Goal: Transaction & Acquisition: Purchase product/service

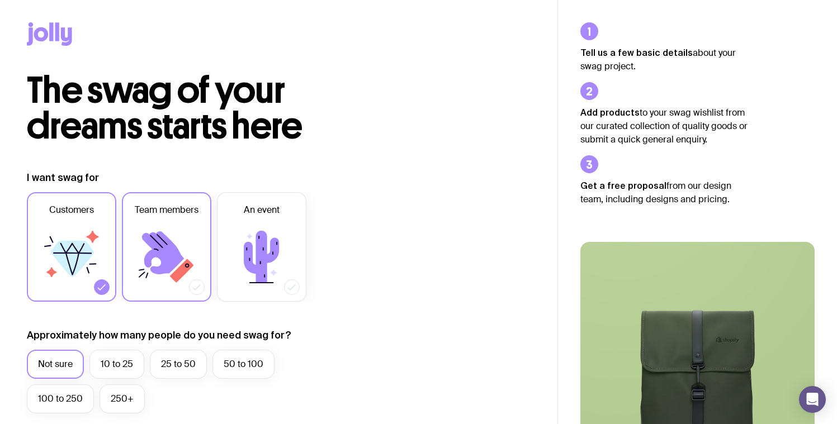
click at [161, 266] on icon at bounding box center [163, 253] width 42 height 43
click at [0, 0] on input "Team members" at bounding box center [0, 0] width 0 height 0
drag, startPoint x: 177, startPoint y: 367, endPoint x: 188, endPoint y: 370, distance: 11.7
click at [177, 367] on label "25 to 50" at bounding box center [178, 364] width 57 height 29
click at [0, 0] on input "25 to 50" at bounding box center [0, 0] width 0 height 0
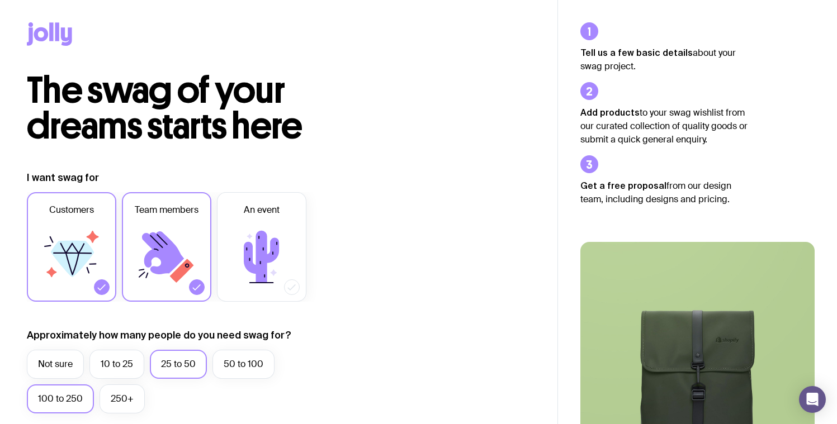
click at [73, 402] on label "100 to 250" at bounding box center [60, 399] width 67 height 29
click at [0, 0] on input "100 to 250" at bounding box center [0, 0] width 0 height 0
click at [187, 372] on label "25 to 50" at bounding box center [178, 364] width 57 height 29
click at [0, 0] on input "25 to 50" at bounding box center [0, 0] width 0 height 0
click at [92, 271] on icon at bounding box center [71, 257] width 67 height 67
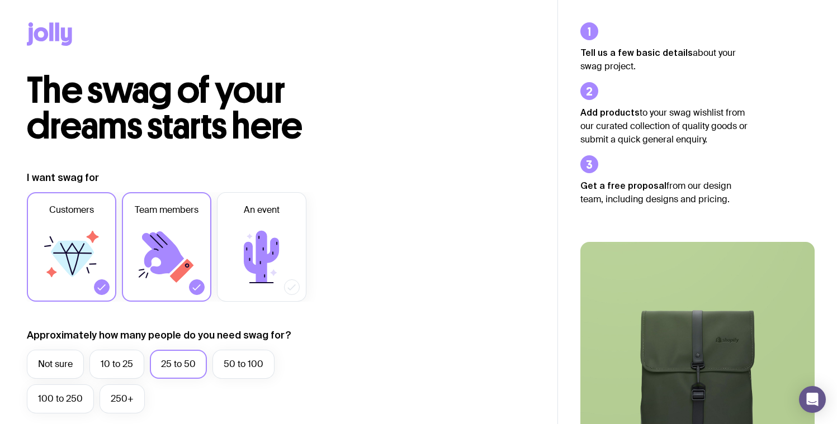
click at [0, 0] on input "Customers" at bounding box center [0, 0] width 0 height 0
click at [67, 40] on icon at bounding box center [66, 36] width 11 height 18
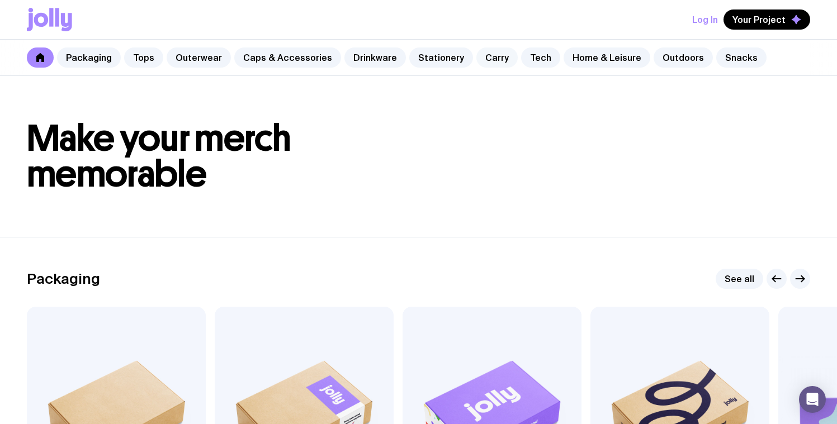
click at [488, 60] on link "Carry" at bounding box center [496, 58] width 41 height 20
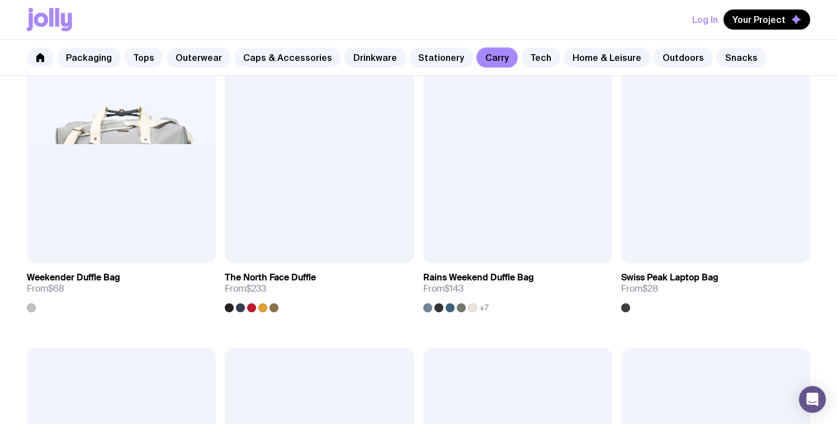
scroll to position [1854, 0]
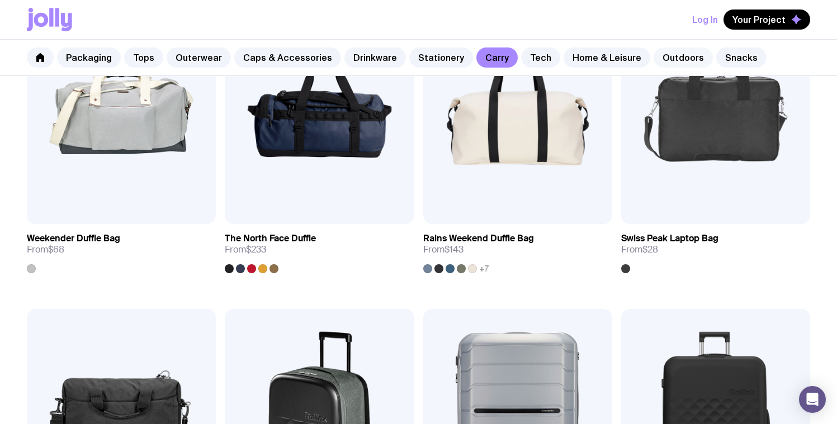
click at [668, 58] on link "Outdoors" at bounding box center [683, 58] width 59 height 20
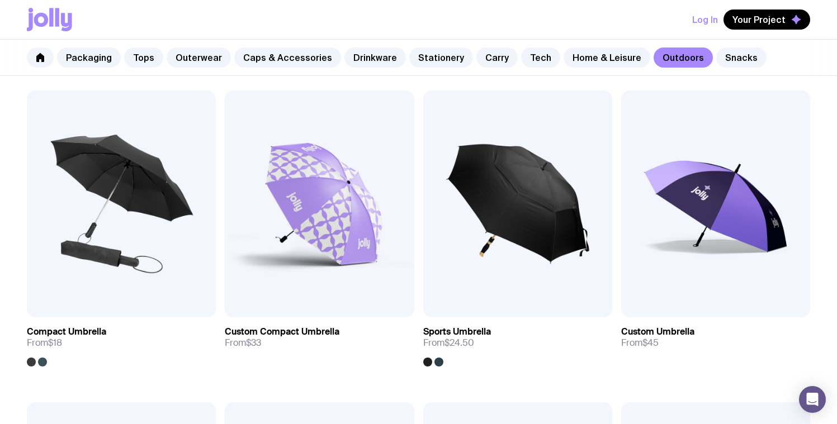
scroll to position [202, 0]
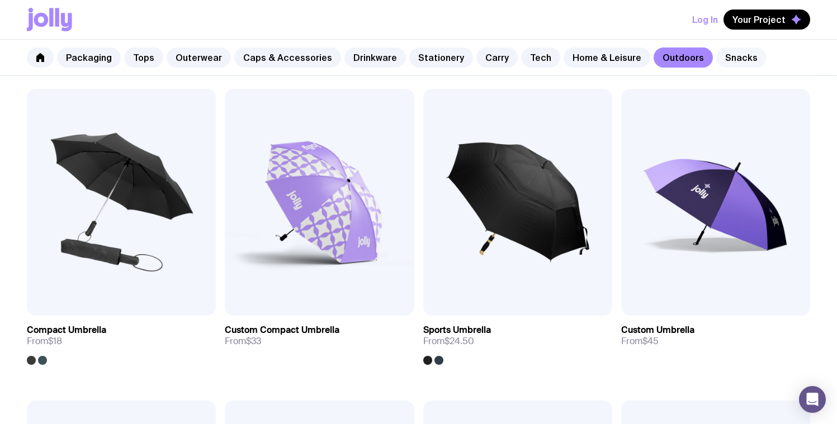
click at [726, 50] on link "Snacks" at bounding box center [741, 58] width 50 height 20
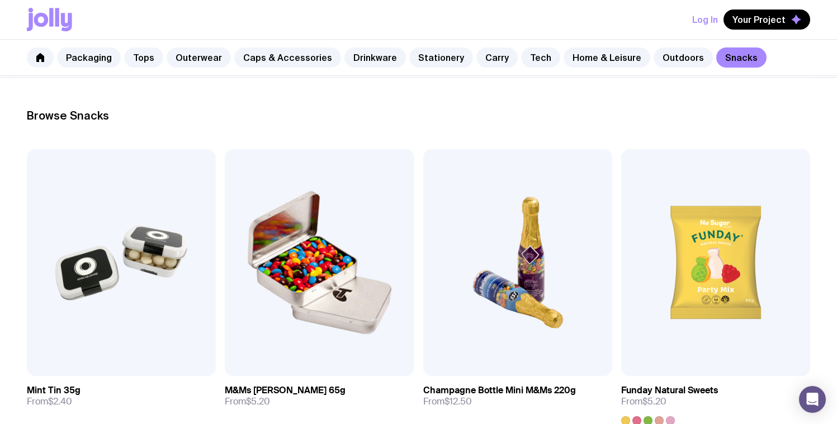
scroll to position [191, 0]
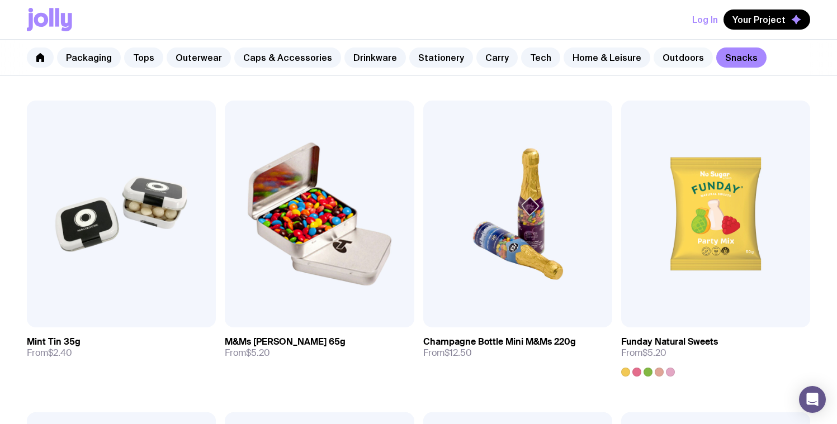
click at [657, 63] on link "Outdoors" at bounding box center [683, 58] width 59 height 20
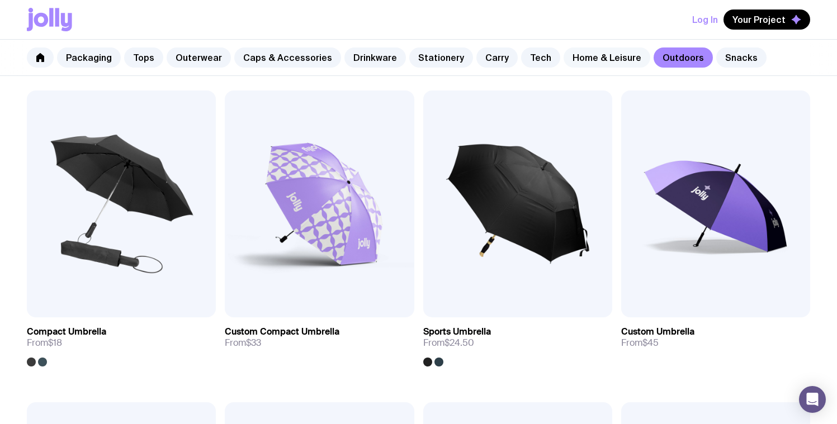
scroll to position [120, 0]
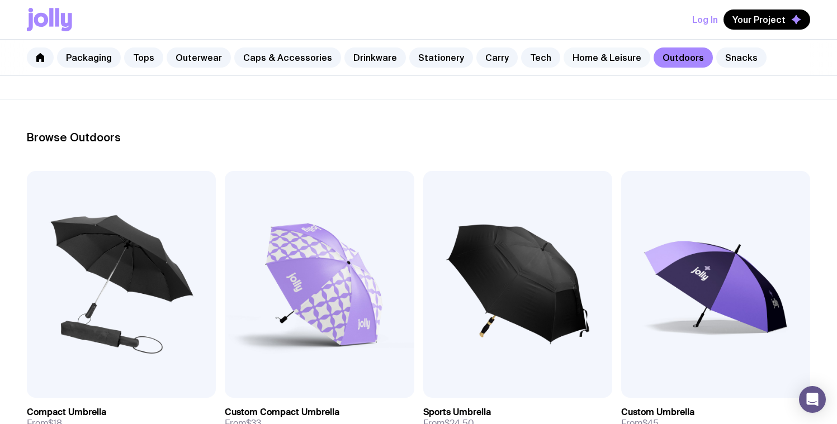
click at [595, 64] on link "Home & Leisure" at bounding box center [607, 58] width 87 height 20
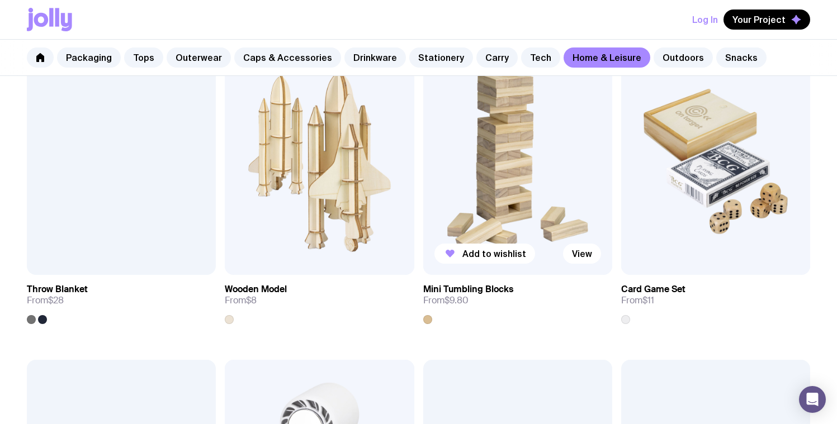
scroll to position [2423, 0]
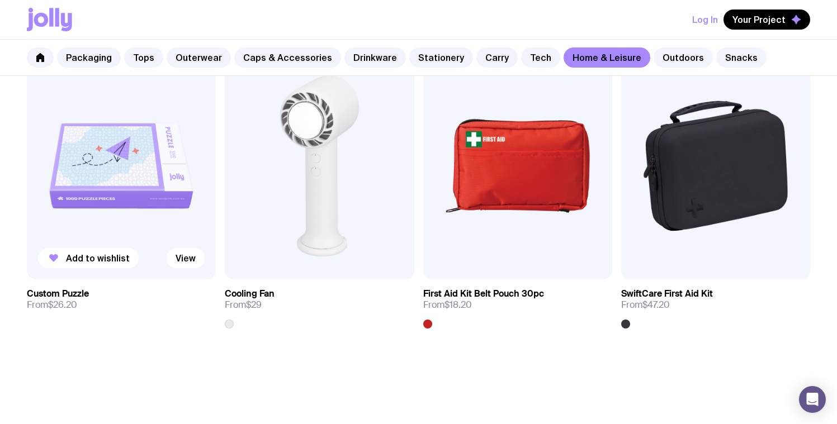
click at [96, 191] on img at bounding box center [121, 166] width 189 height 227
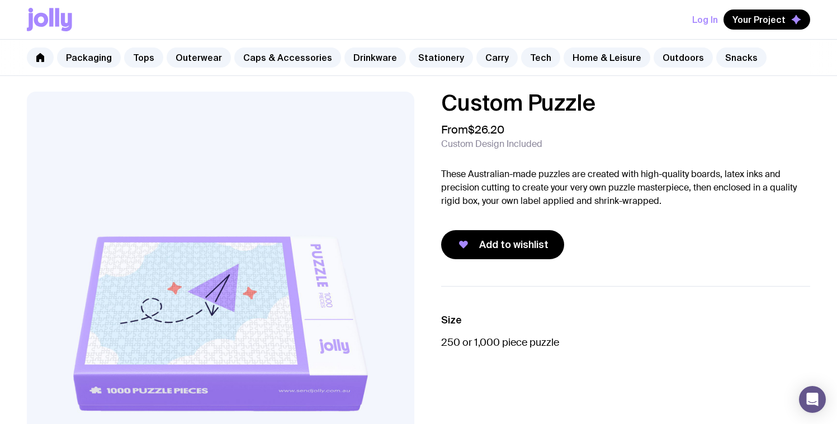
scroll to position [16, 0]
